Goal: Transaction & Acquisition: Book appointment/travel/reservation

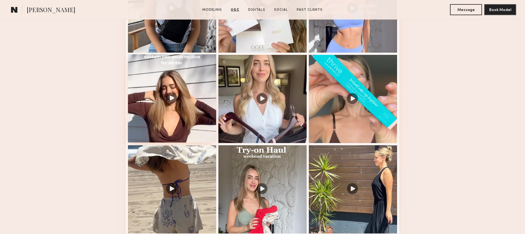
scroll to position [634, 0]
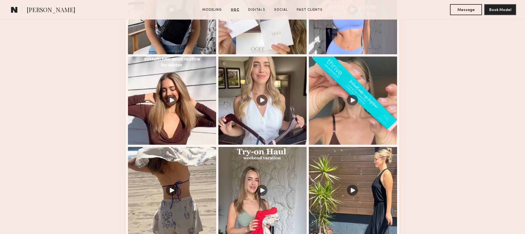
click at [15, 3] on section "Emily S. Modeling UGC Digitals Social Past Clients Message Book Model" at bounding box center [262, 10] width 525 height 20
click at [15, 6] on common-icon at bounding box center [14, 9] width 7 height 7
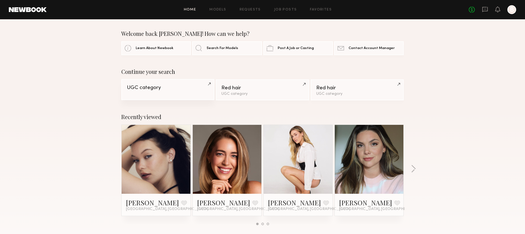
click at [177, 95] on link "UGC category" at bounding box center [167, 89] width 93 height 21
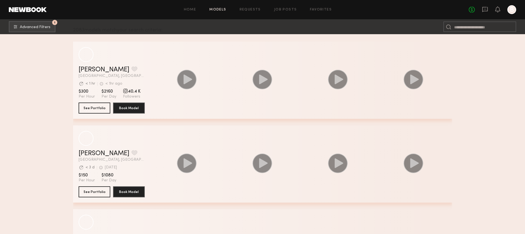
scroll to position [106, 0]
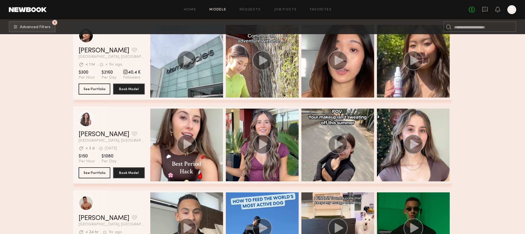
click at [100, 155] on section "$150 Per Hour $1080 Per Day" at bounding box center [112, 158] width 66 height 10
click at [96, 128] on header "[PERSON_NAME] Favorite [GEOGRAPHIC_DATA], [GEOGRAPHIC_DATA] Avg. request respon…" at bounding box center [112, 127] width 66 height 31
click at [94, 133] on link "[PERSON_NAME]" at bounding box center [104, 134] width 51 height 7
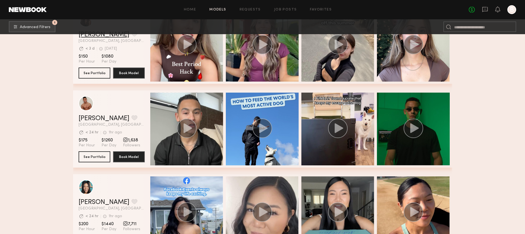
scroll to position [273, 0]
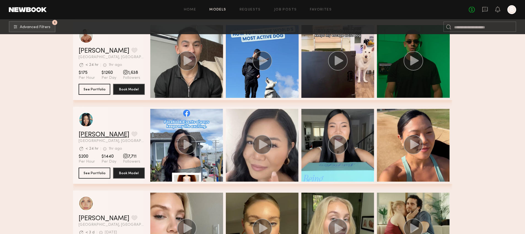
click at [93, 133] on link "Jennie J." at bounding box center [104, 134] width 51 height 7
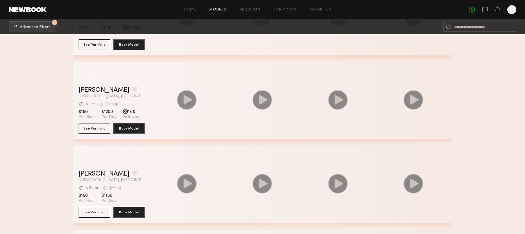
scroll to position [2364, 0]
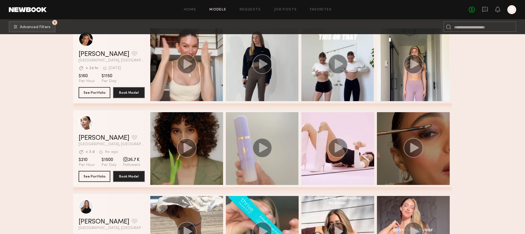
click at [416, 151] on circle "grid" at bounding box center [413, 148] width 20 height 20
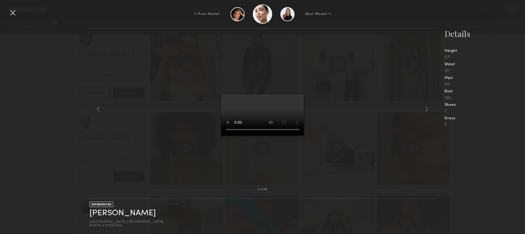
click at [12, 12] on div at bounding box center [12, 12] width 9 height 9
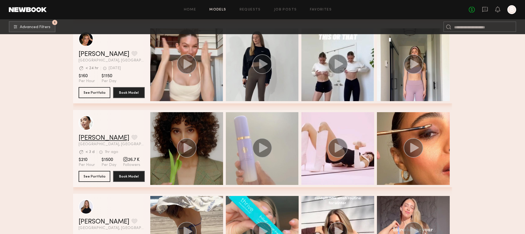
click at [88, 139] on link "[PERSON_NAME]" at bounding box center [104, 138] width 51 height 7
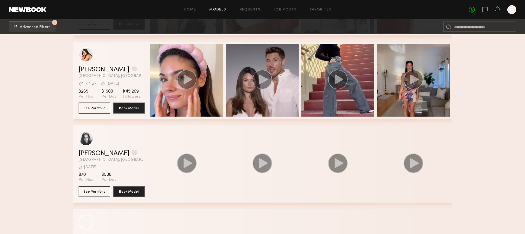
scroll to position [3047, 0]
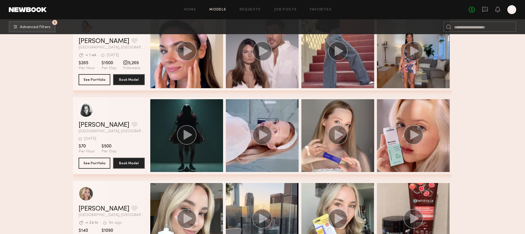
click at [111, 129] on span "Austin, TX" at bounding box center [112, 131] width 66 height 4
click at [95, 121] on header "Irina F. Favorite Austin, TX 1d ago Last Online View Portfolio" at bounding box center [112, 117] width 66 height 31
click at [92, 124] on link "Irina F." at bounding box center [104, 125] width 51 height 7
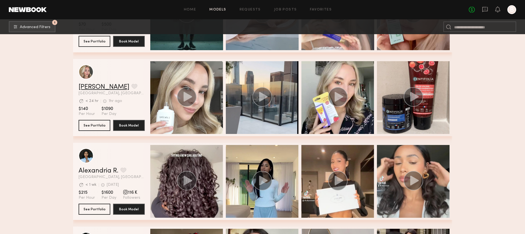
click at [101, 86] on link "Kateryna O." at bounding box center [104, 87] width 51 height 7
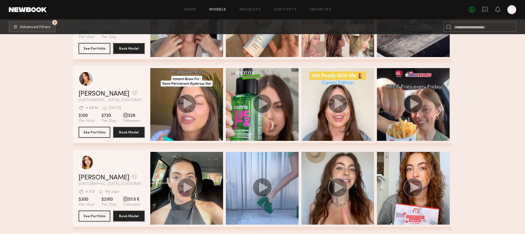
scroll to position [5163, 0]
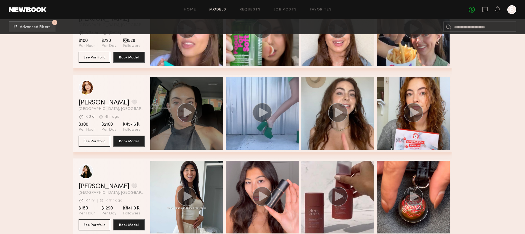
click at [180, 92] on div "grid" at bounding box center [186, 113] width 73 height 73
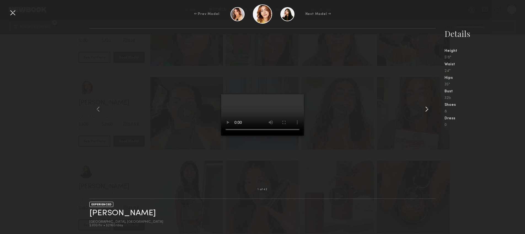
click at [427, 108] on common-icon at bounding box center [426, 109] width 9 height 9
click at [426, 109] on common-icon at bounding box center [426, 109] width 9 height 9
click at [427, 109] on common-icon at bounding box center [426, 109] width 9 height 9
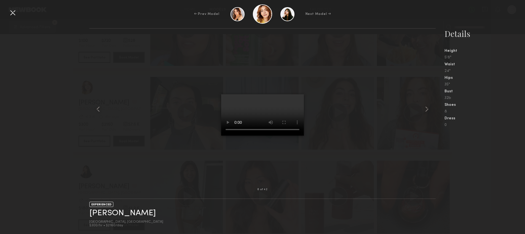
click at [420, 108] on div at bounding box center [262, 108] width 346 height 143
click at [427, 108] on common-icon at bounding box center [426, 109] width 9 height 9
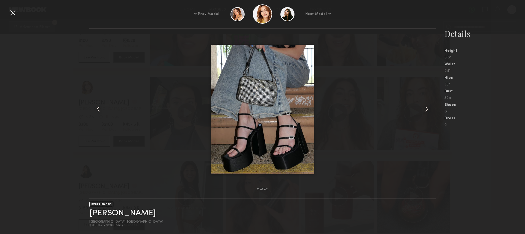
click at [427, 108] on common-icon at bounding box center [426, 109] width 9 height 9
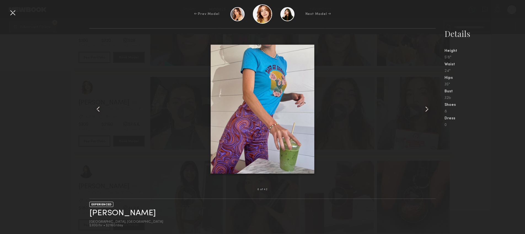
click at [427, 108] on common-icon at bounding box center [426, 109] width 9 height 9
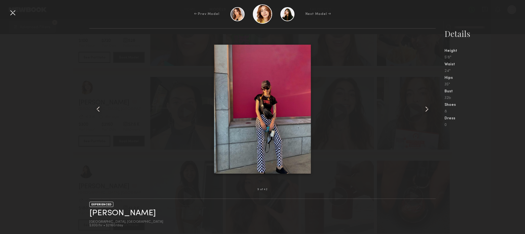
click at [427, 108] on common-icon at bounding box center [426, 109] width 9 height 9
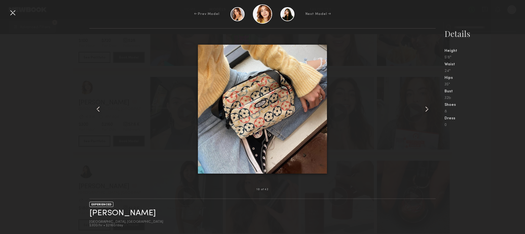
click at [427, 108] on common-icon at bounding box center [426, 109] width 9 height 9
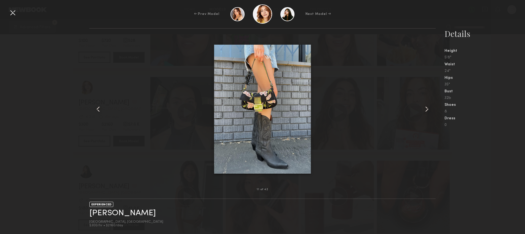
click at [427, 108] on common-icon at bounding box center [426, 109] width 9 height 9
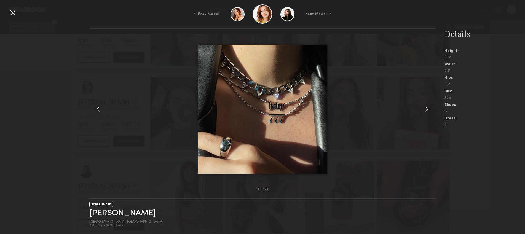
click at [427, 108] on common-icon at bounding box center [426, 109] width 9 height 9
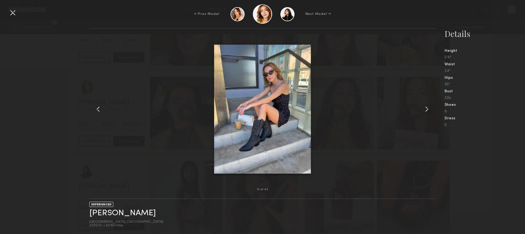
click at [427, 108] on common-icon at bounding box center [426, 109] width 9 height 9
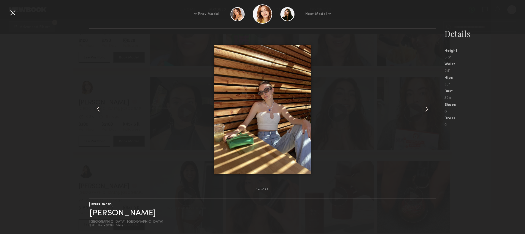
click at [14, 15] on div at bounding box center [12, 12] width 9 height 9
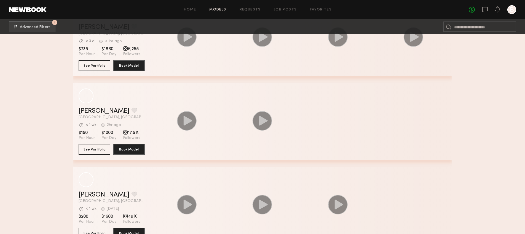
scroll to position [8323, 0]
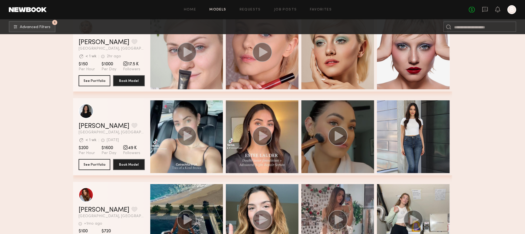
click at [341, 136] on icon "grid" at bounding box center [338, 136] width 9 height 10
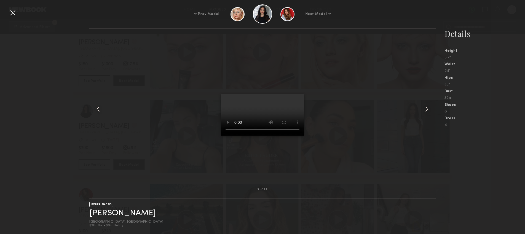
click at [158, 126] on div at bounding box center [262, 108] width 346 height 143
click at [152, 125] on div at bounding box center [262, 108] width 346 height 143
click at [15, 15] on div at bounding box center [12, 12] width 9 height 9
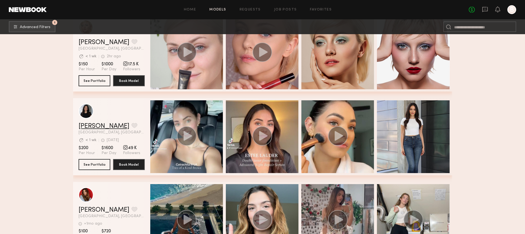
click at [88, 128] on link "Haley A." at bounding box center [104, 126] width 51 height 7
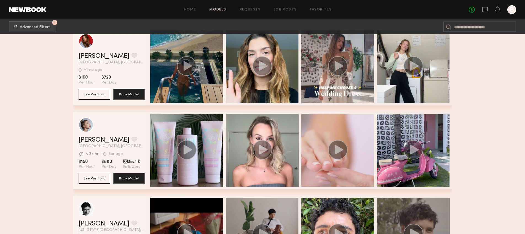
scroll to position [8492, 0]
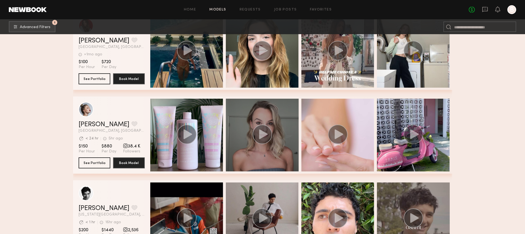
click at [272, 122] on div "grid" at bounding box center [262, 135] width 73 height 73
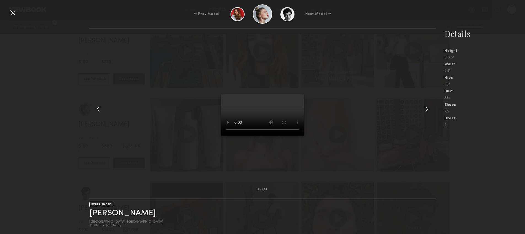
click at [11, 12] on div at bounding box center [12, 12] width 9 height 9
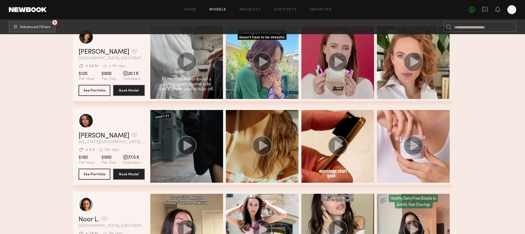
scroll to position [9151, 0]
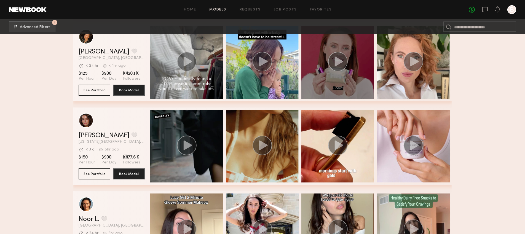
click at [324, 55] on div "grid" at bounding box center [337, 62] width 73 height 73
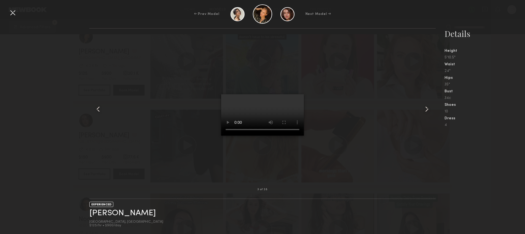
click at [336, 169] on div at bounding box center [262, 108] width 346 height 143
drag, startPoint x: 8, startPoint y: 12, endPoint x: 19, endPoint y: 28, distance: 18.6
click at [8, 12] on div at bounding box center [12, 12] width 9 height 9
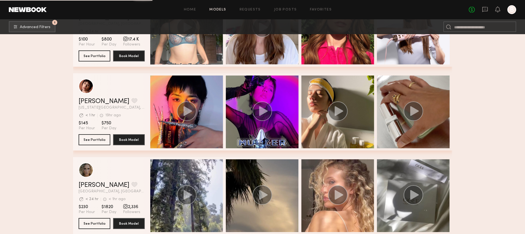
scroll to position [9687, 0]
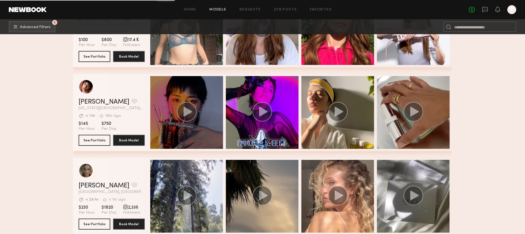
click at [203, 98] on div "grid" at bounding box center [186, 112] width 73 height 73
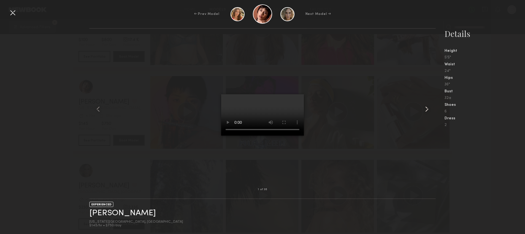
click at [427, 109] on common-icon at bounding box center [426, 109] width 9 height 9
click at [428, 107] on common-icon at bounding box center [426, 109] width 9 height 9
click at [426, 107] on common-icon at bounding box center [426, 109] width 9 height 9
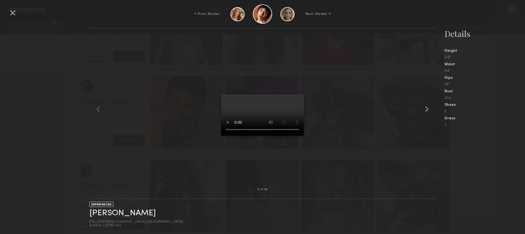
click at [429, 111] on common-icon at bounding box center [426, 109] width 9 height 9
click at [429, 110] on common-icon at bounding box center [426, 109] width 9 height 9
click at [96, 110] on common-icon at bounding box center [98, 109] width 9 height 9
click at [428, 108] on common-icon at bounding box center [426, 109] width 9 height 9
click at [10, 14] on div at bounding box center [12, 12] width 9 height 9
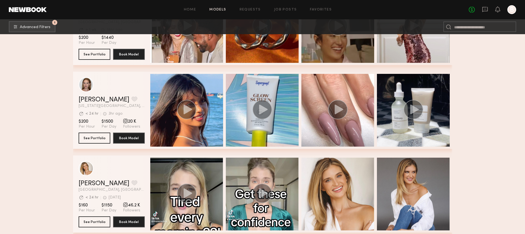
scroll to position [10623, 0]
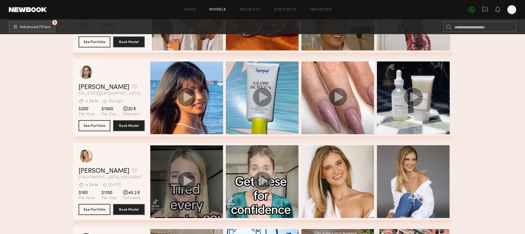
click at [197, 166] on div "grid" at bounding box center [186, 181] width 73 height 73
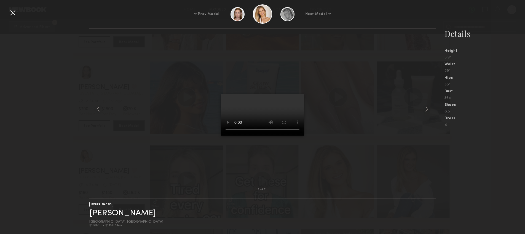
click at [16, 13] on div at bounding box center [12, 12] width 9 height 9
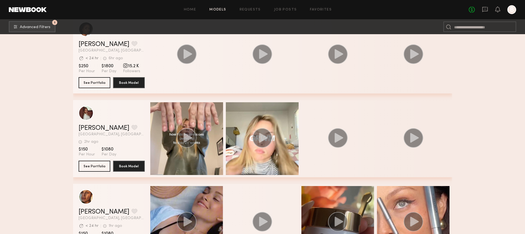
scroll to position [11600, 0]
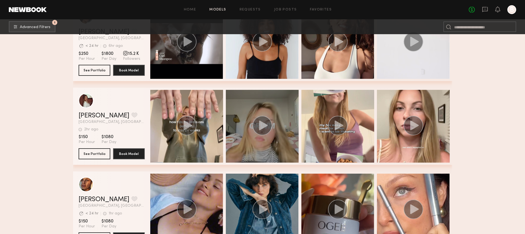
click at [254, 134] on icon "grid" at bounding box center [262, 126] width 20 height 20
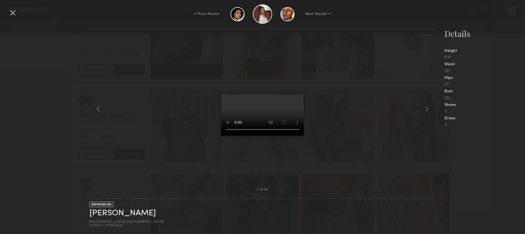
click at [14, 15] on div at bounding box center [12, 12] width 9 height 9
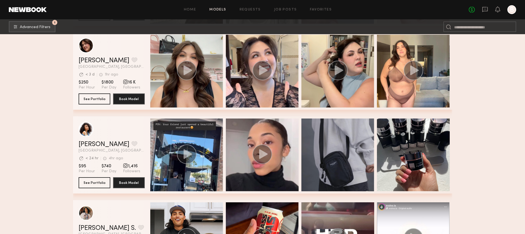
scroll to position [15120, 0]
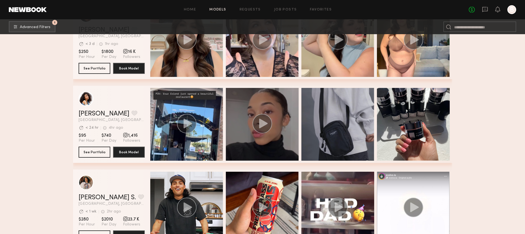
click at [258, 122] on circle "grid" at bounding box center [262, 124] width 20 height 20
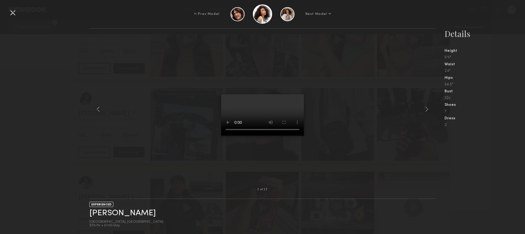
click at [9, 16] on div at bounding box center [12, 12] width 9 height 9
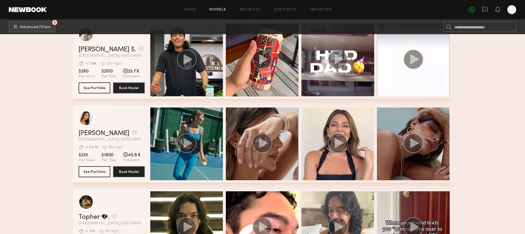
scroll to position [15268, 0]
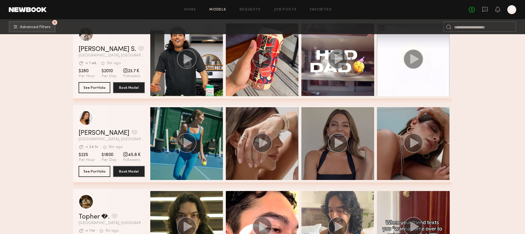
click at [322, 167] on div "grid" at bounding box center [337, 143] width 73 height 73
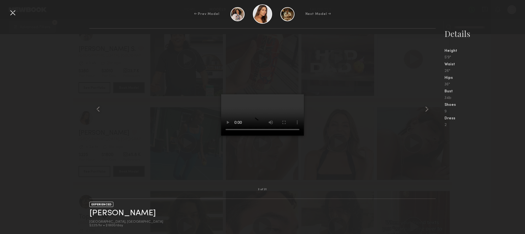
click at [11, 14] on div at bounding box center [12, 12] width 9 height 9
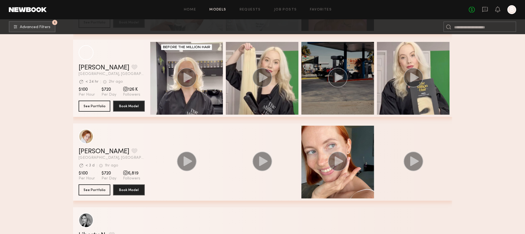
scroll to position [16662, 0]
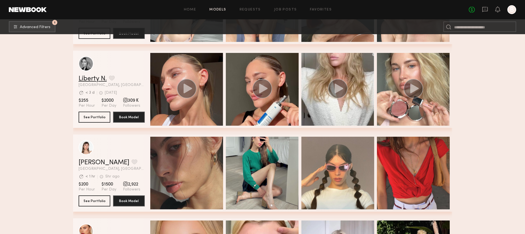
click at [85, 76] on link "Liberty N." at bounding box center [93, 78] width 28 height 7
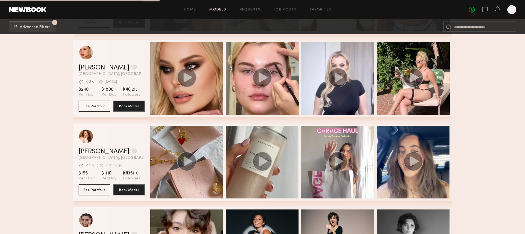
scroll to position [16834, 0]
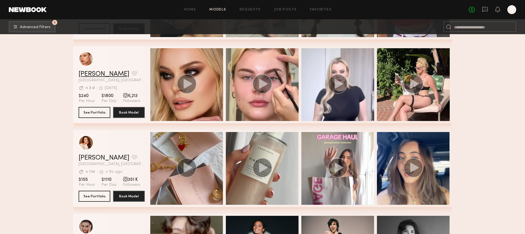
click at [99, 71] on link "MACKENZIE E." at bounding box center [104, 74] width 51 height 7
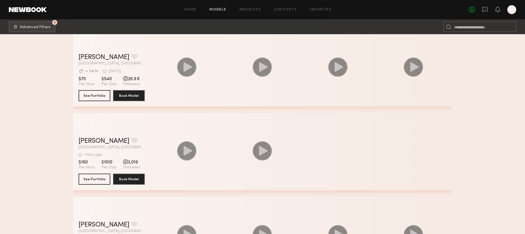
scroll to position [18342, 0]
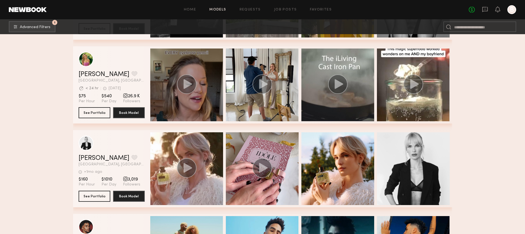
click at [191, 89] on circle "grid" at bounding box center [187, 84] width 20 height 20
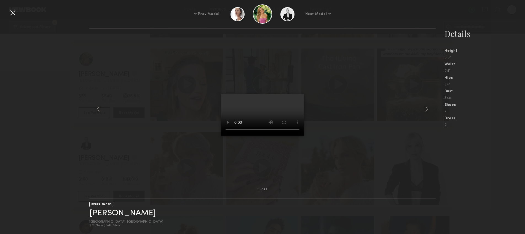
click at [12, 13] on div at bounding box center [12, 12] width 9 height 9
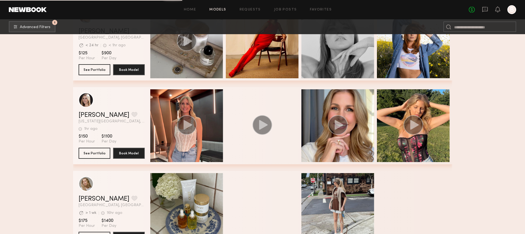
scroll to position [22021, 0]
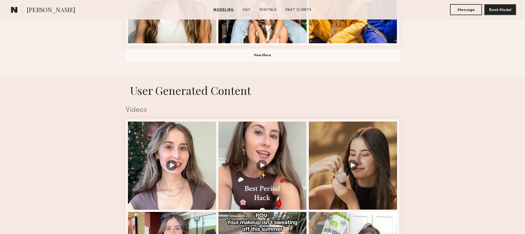
scroll to position [570, 0]
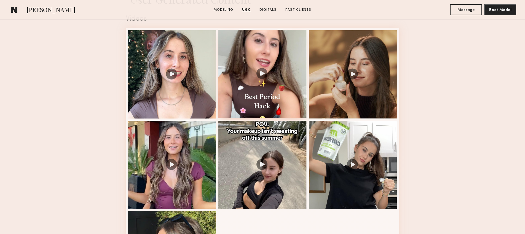
click at [239, 93] on div at bounding box center [262, 74] width 88 height 88
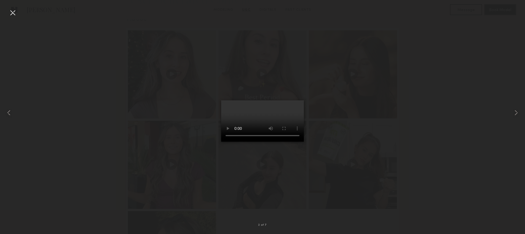
click at [341, 156] on div at bounding box center [262, 112] width 525 height 207
click at [7, 12] on div at bounding box center [10, 112] width 21 height 207
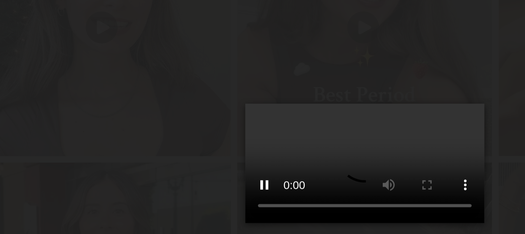
click at [243, 103] on video at bounding box center [262, 120] width 83 height 41
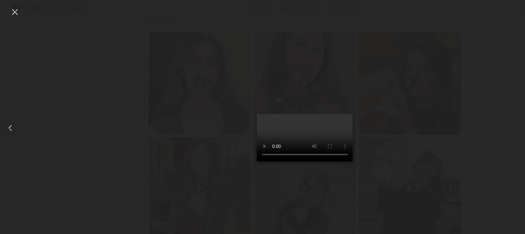
scroll to position [565, 0]
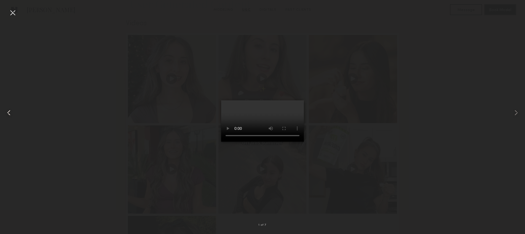
click at [7, 17] on div at bounding box center [10, 112] width 21 height 207
click at [9, 17] on div at bounding box center [12, 12] width 9 height 9
click at [12, 14] on div at bounding box center [12, 12] width 9 height 9
click at [73, 138] on div at bounding box center [262, 112] width 525 height 207
click at [283, 200] on div at bounding box center [262, 112] width 525 height 207
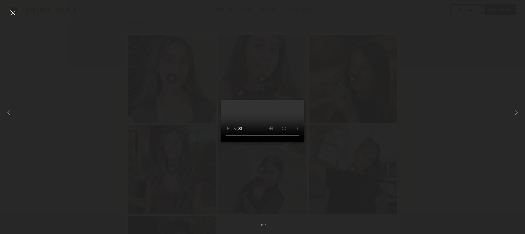
click at [278, 200] on div at bounding box center [262, 112] width 525 height 207
click at [328, 166] on div at bounding box center [262, 112] width 525 height 207
click at [268, 174] on div at bounding box center [262, 112] width 525 height 207
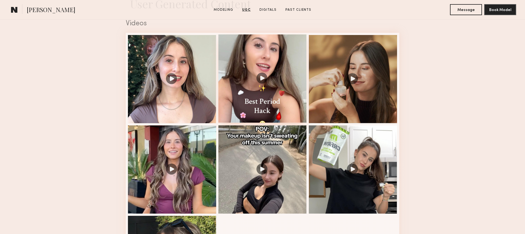
click at [257, 82] on div at bounding box center [262, 78] width 88 height 88
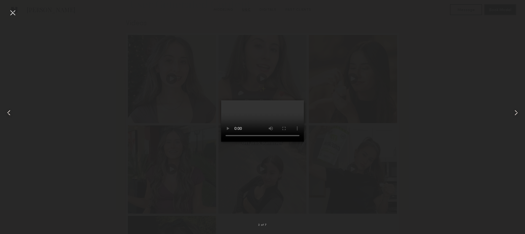
click at [75, 104] on div at bounding box center [262, 112] width 525 height 207
click at [14, 13] on div at bounding box center [12, 12] width 9 height 9
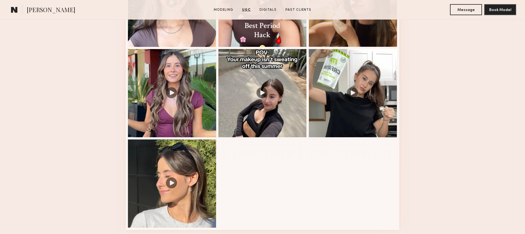
scroll to position [764, 0]
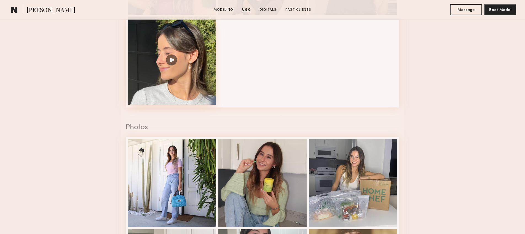
click at [171, 67] on div at bounding box center [172, 61] width 88 height 88
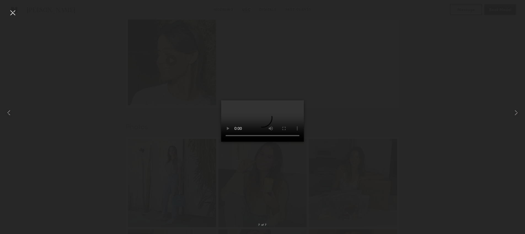
click at [384, 128] on div at bounding box center [262, 112] width 525 height 207
click at [358, 80] on div at bounding box center [262, 112] width 525 height 207
click at [12, 12] on div at bounding box center [12, 12] width 9 height 9
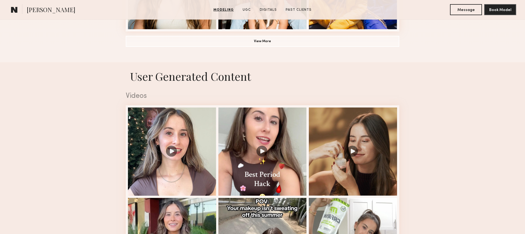
scroll to position [494, 0]
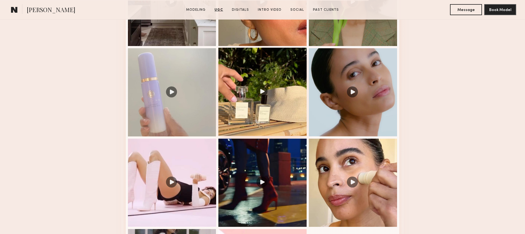
scroll to position [547, 0]
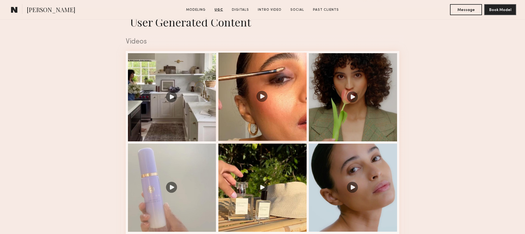
click at [266, 103] on div at bounding box center [262, 97] width 88 height 88
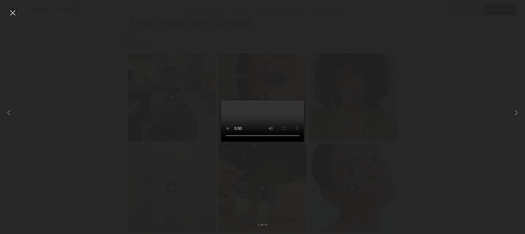
click at [357, 74] on div at bounding box center [262, 112] width 525 height 207
click at [18, 12] on div at bounding box center [10, 112] width 21 height 207
click at [517, 114] on common-icon at bounding box center [515, 112] width 9 height 9
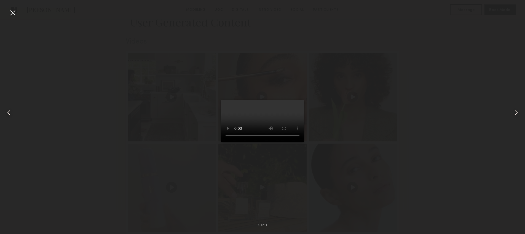
click at [517, 112] on common-icon at bounding box center [515, 112] width 9 height 9
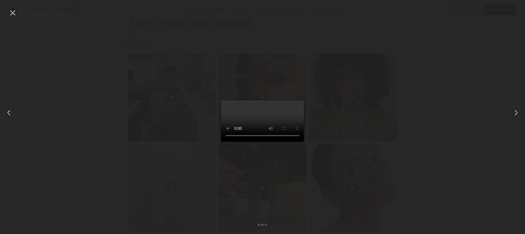
click at [12, 10] on div at bounding box center [12, 12] width 9 height 9
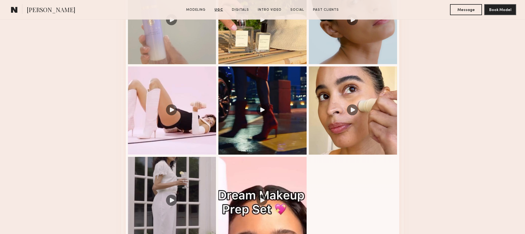
scroll to position [747, 0]
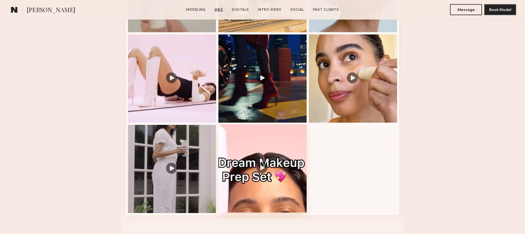
click at [245, 164] on div at bounding box center [262, 168] width 88 height 88
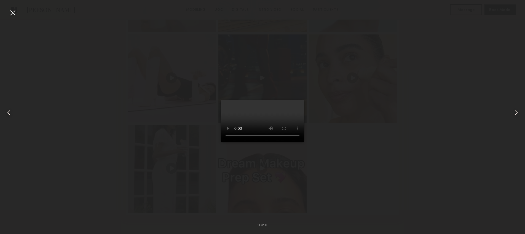
click at [74, 171] on div at bounding box center [262, 112] width 525 height 207
click at [9, 12] on div at bounding box center [12, 12] width 9 height 9
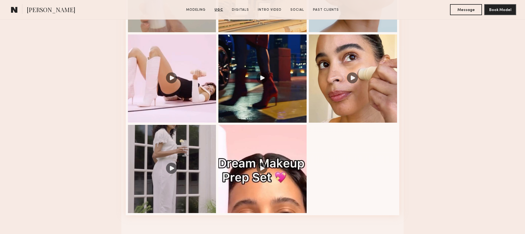
click at [109, 176] on nb-model-profile-ugc-container "User Generated Content Videos 11 of 11" at bounding box center [262, 24] width 525 height 430
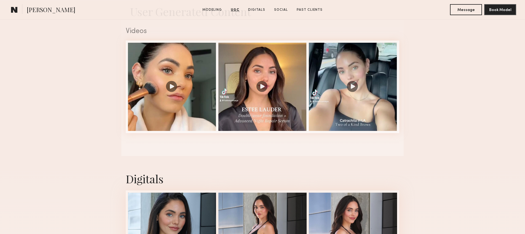
scroll to position [556, 0]
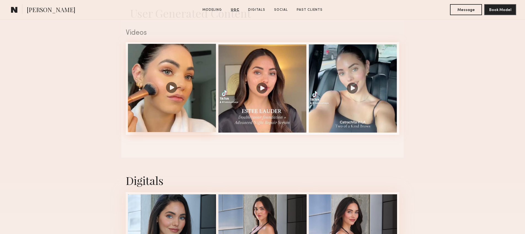
click at [165, 72] on div at bounding box center [172, 88] width 88 height 88
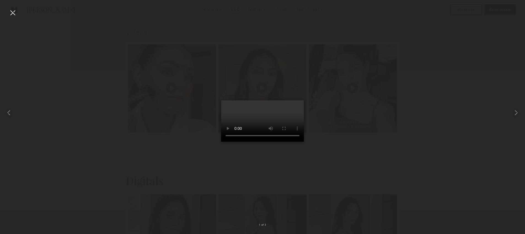
click at [164, 116] on div at bounding box center [262, 112] width 525 height 207
click at [158, 117] on div at bounding box center [262, 112] width 525 height 207
click at [11, 15] on div at bounding box center [12, 12] width 9 height 9
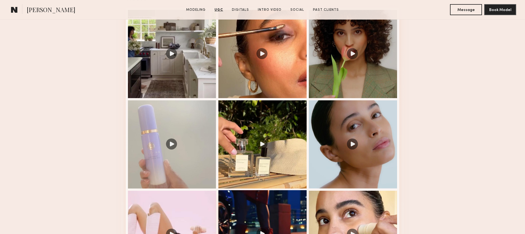
scroll to position [727, 0]
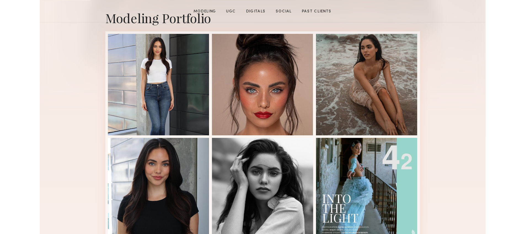
scroll to position [143, 0]
